Goal: Transaction & Acquisition: Obtain resource

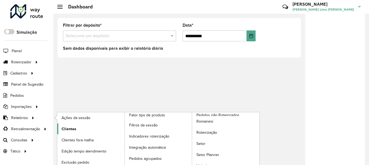
click at [62, 128] on span "Clientes" at bounding box center [69, 129] width 15 height 6
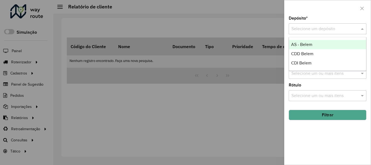
click at [316, 28] on input "text" at bounding box center [321, 29] width 61 height 7
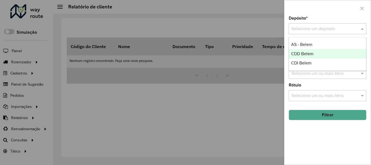
click at [302, 51] on span "CDD Belem" at bounding box center [302, 53] width 22 height 5
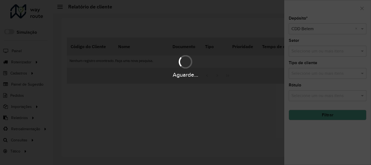
click at [302, 51] on div "Aguarde..." at bounding box center [185, 82] width 371 height 165
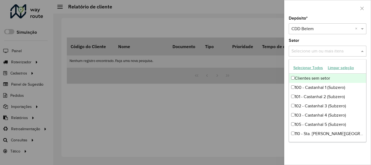
click at [302, 51] on input "text" at bounding box center [324, 51] width 69 height 7
click at [302, 37] on div "Depósito * Selecione um depósito × CDD Belem × Setor Selecione um ou mais itens…" at bounding box center [327, 90] width 86 height 148
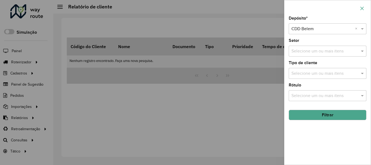
click at [364, 5] on button "button" at bounding box center [361, 8] width 9 height 9
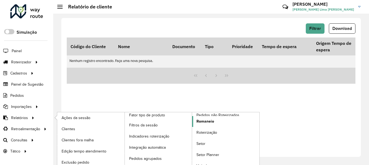
click at [212, 120] on span "Romaneio" at bounding box center [206, 121] width 18 height 6
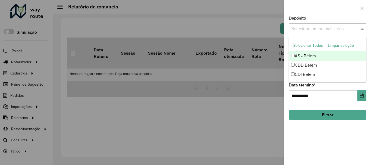
click at [352, 29] on input "text" at bounding box center [324, 29] width 69 height 7
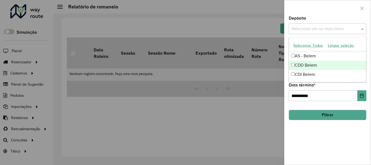
click at [303, 64] on div "CDD Belem" at bounding box center [327, 65] width 77 height 9
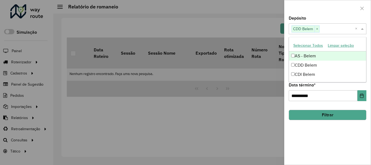
click at [325, 112] on button "Filtrar" at bounding box center [328, 115] width 78 height 10
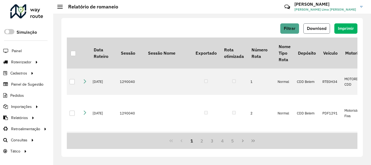
click at [319, 29] on span "Download" at bounding box center [317, 28] width 20 height 5
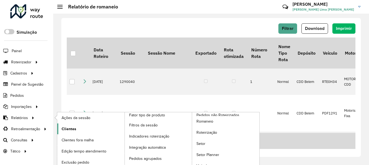
click at [74, 126] on span "Clientes" at bounding box center [69, 129] width 15 height 6
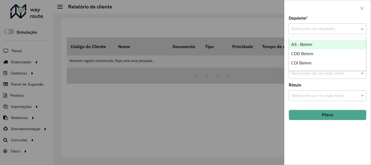
click at [303, 27] on input "text" at bounding box center [321, 29] width 61 height 7
click at [291, 49] on div "AS - Belem" at bounding box center [327, 44] width 77 height 9
click at [317, 28] on input "text" at bounding box center [321, 29] width 61 height 7
click at [311, 48] on div "CDD Belem" at bounding box center [327, 44] width 77 height 9
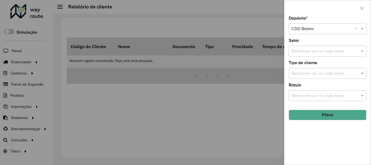
click at [321, 114] on button "Filtrar" at bounding box center [328, 115] width 78 height 10
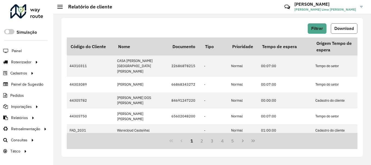
click at [344, 24] on button "Download" at bounding box center [344, 28] width 27 height 10
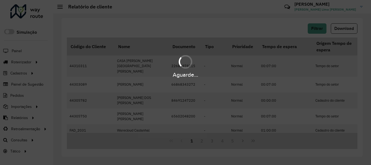
click at [207, 78] on div "Aguarde..." at bounding box center [185, 74] width 371 height 8
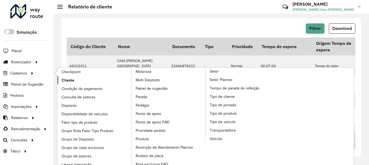
click at [73, 82] on span "Cliente" at bounding box center [68, 80] width 13 height 6
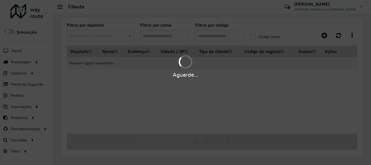
click at [206, 37] on div "Aguarde..." at bounding box center [185, 82] width 371 height 165
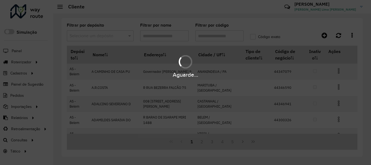
click at [206, 37] on div "Aguarde..." at bounding box center [185, 82] width 371 height 165
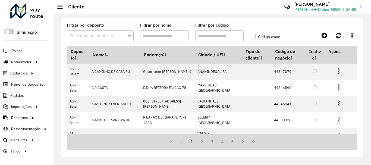
click at [206, 37] on input "Filtrar por código" at bounding box center [219, 35] width 49 height 11
paste input "*****"
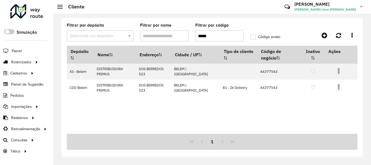
type input "*****"
